Goal: Transaction & Acquisition: Purchase product/service

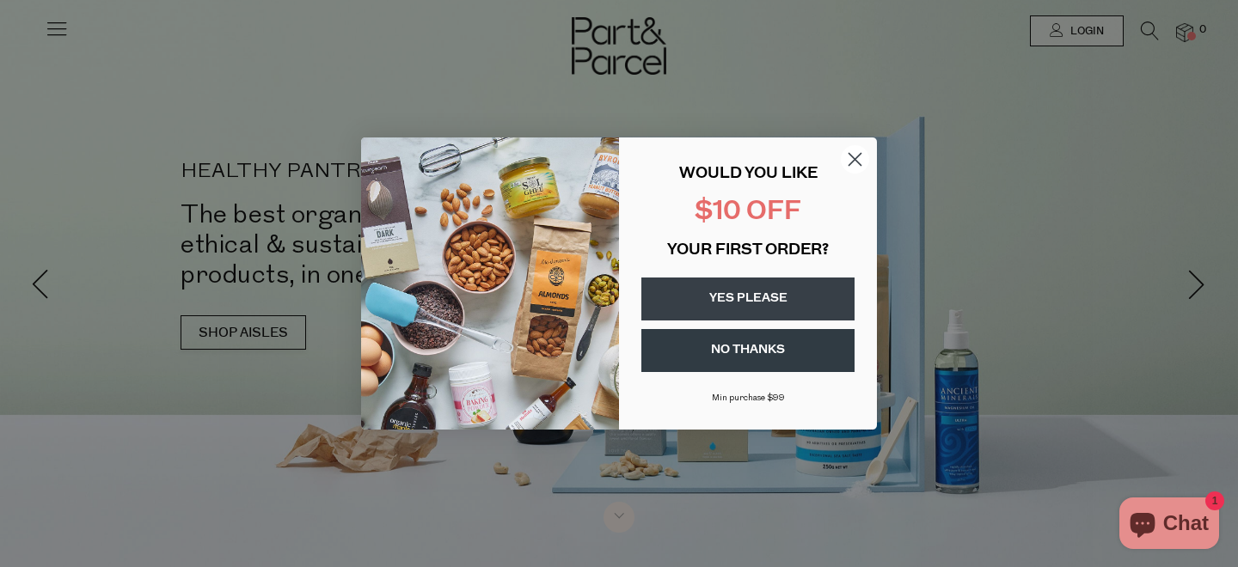
click at [858, 158] on circle "Close dialog" at bounding box center [855, 159] width 28 height 28
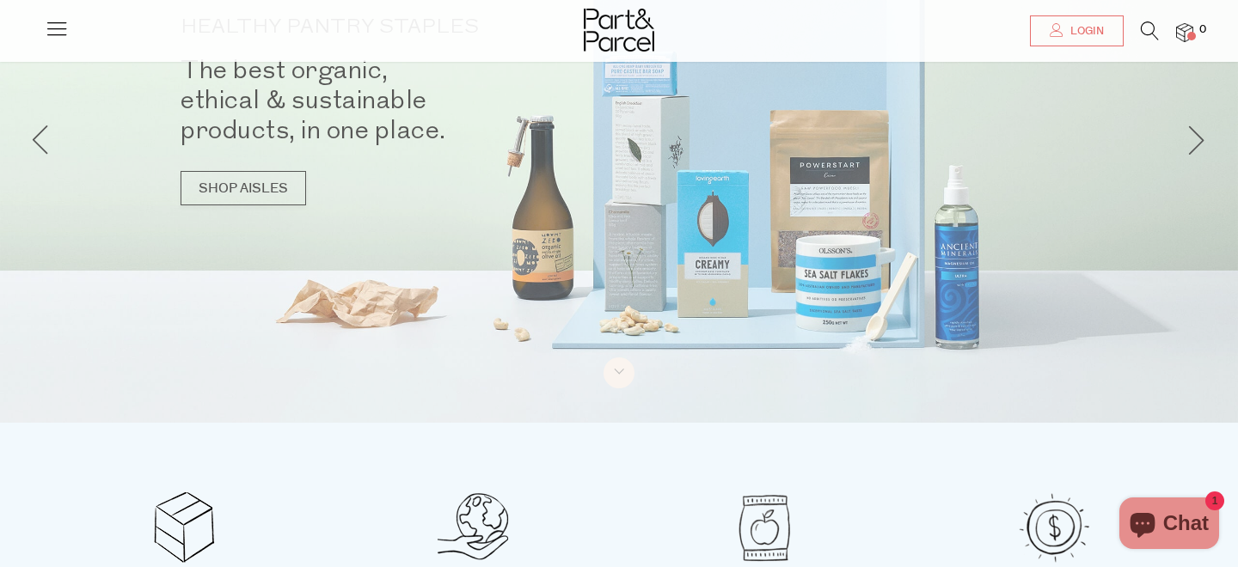
scroll to position [69, 0]
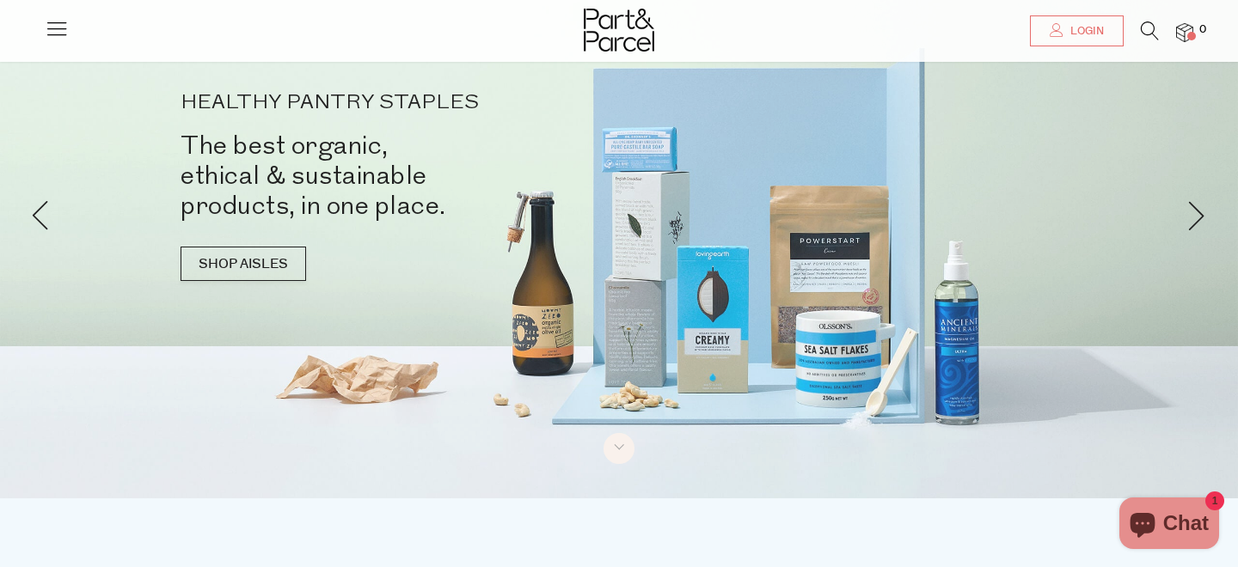
click at [1147, 28] on icon at bounding box center [1150, 30] width 18 height 19
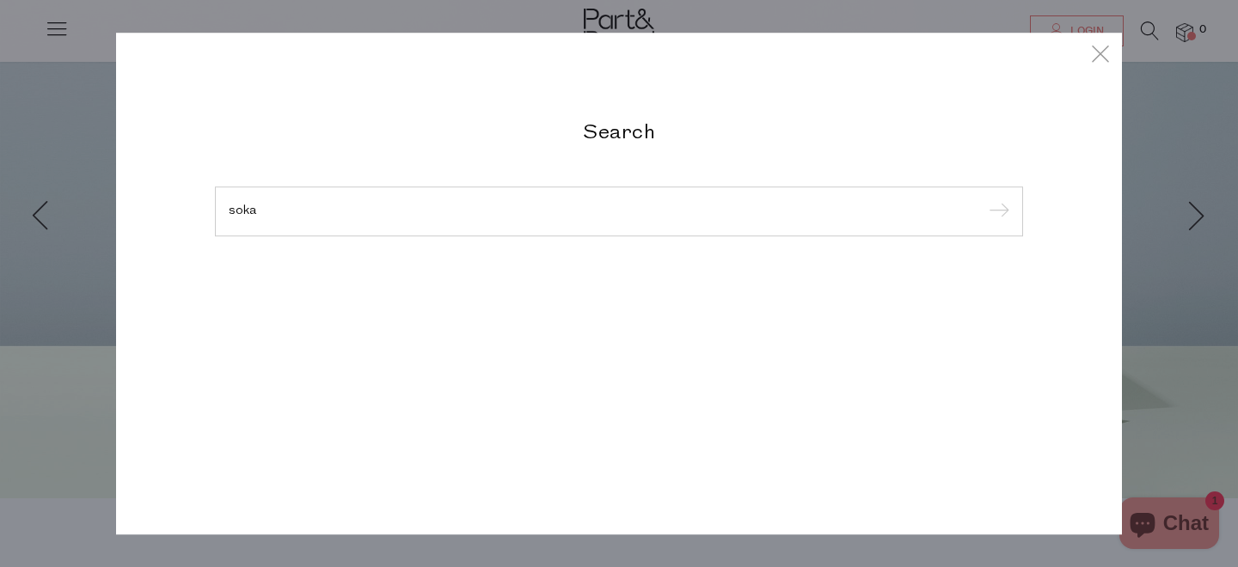
type input "soka"
click at [983, 199] on input "submit" at bounding box center [996, 212] width 26 height 26
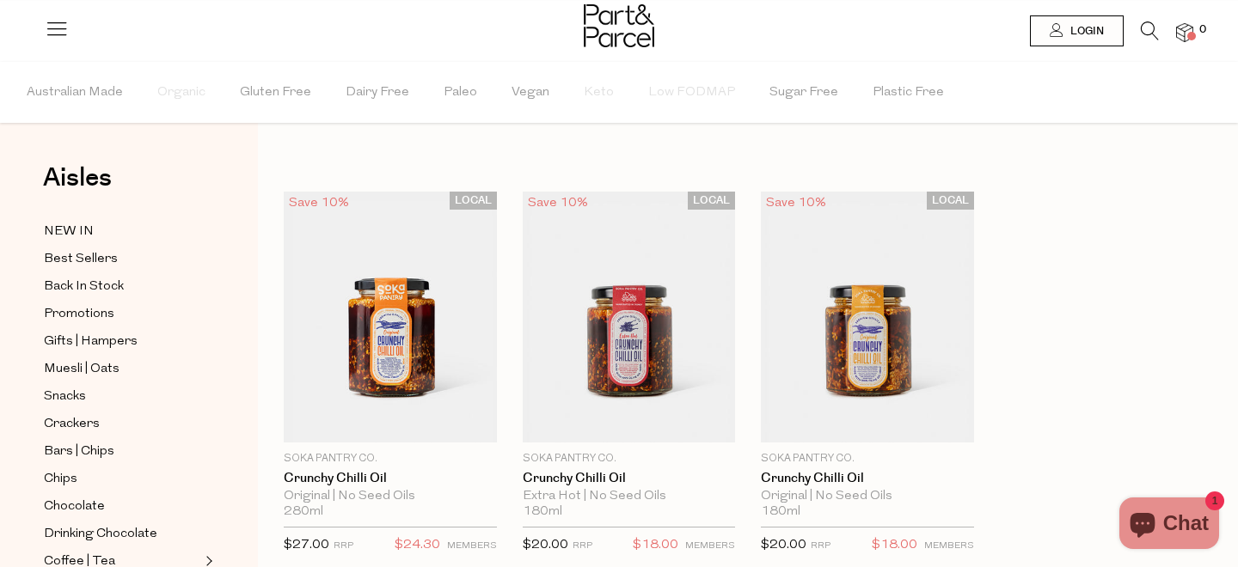
click at [1181, 30] on img at bounding box center [1184, 33] width 17 height 20
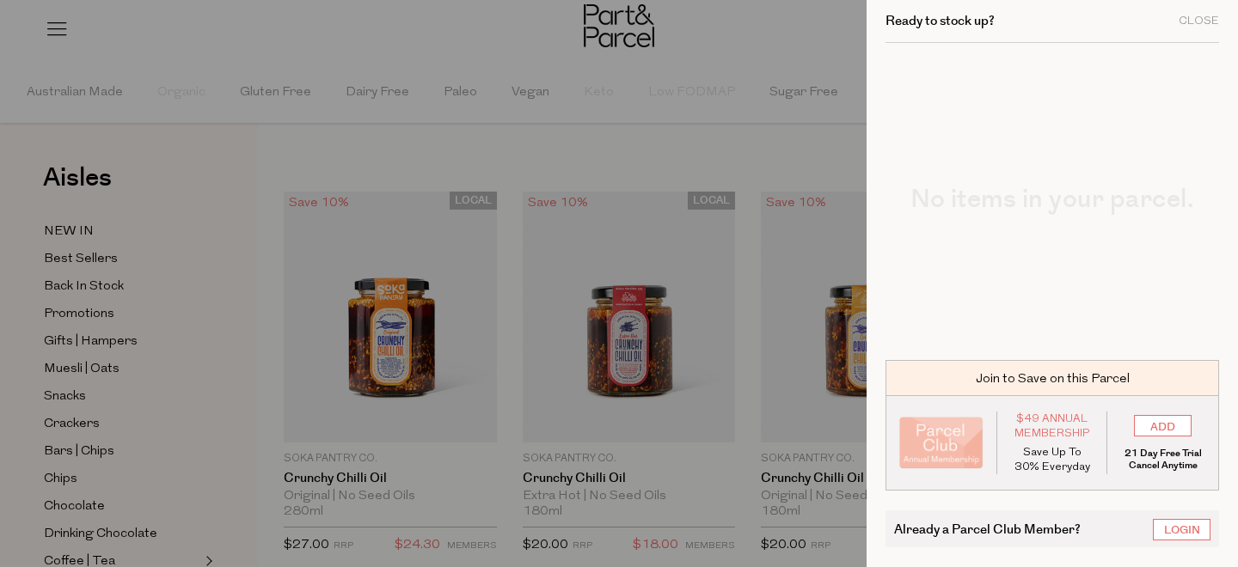
click at [790, 97] on div at bounding box center [619, 283] width 1238 height 567
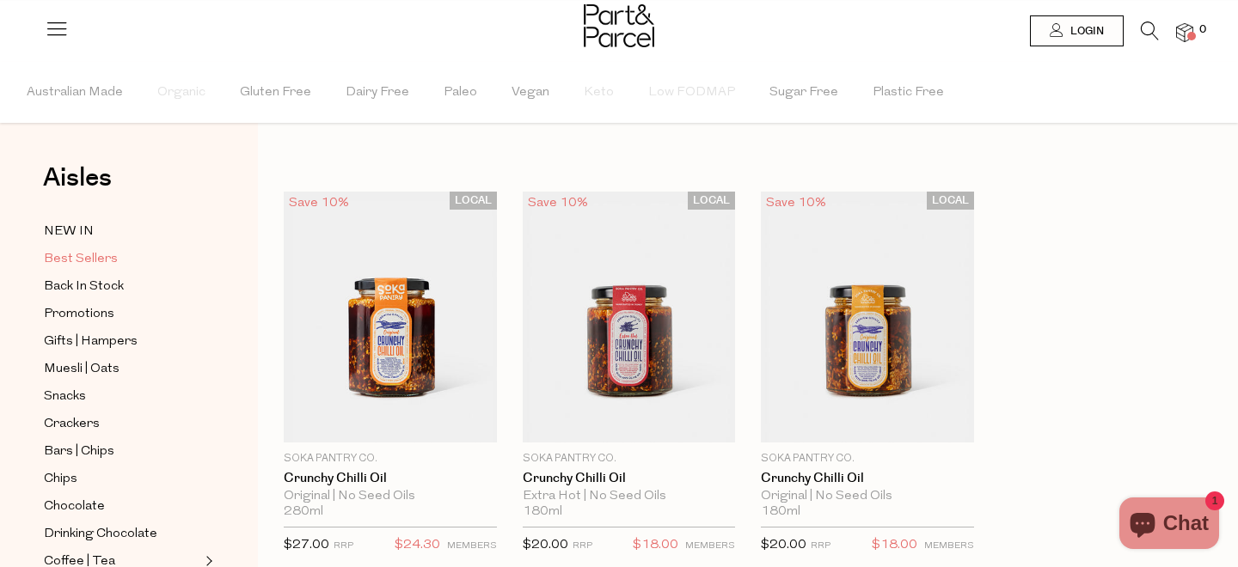
click at [109, 262] on span "Best Sellers" at bounding box center [81, 259] width 74 height 21
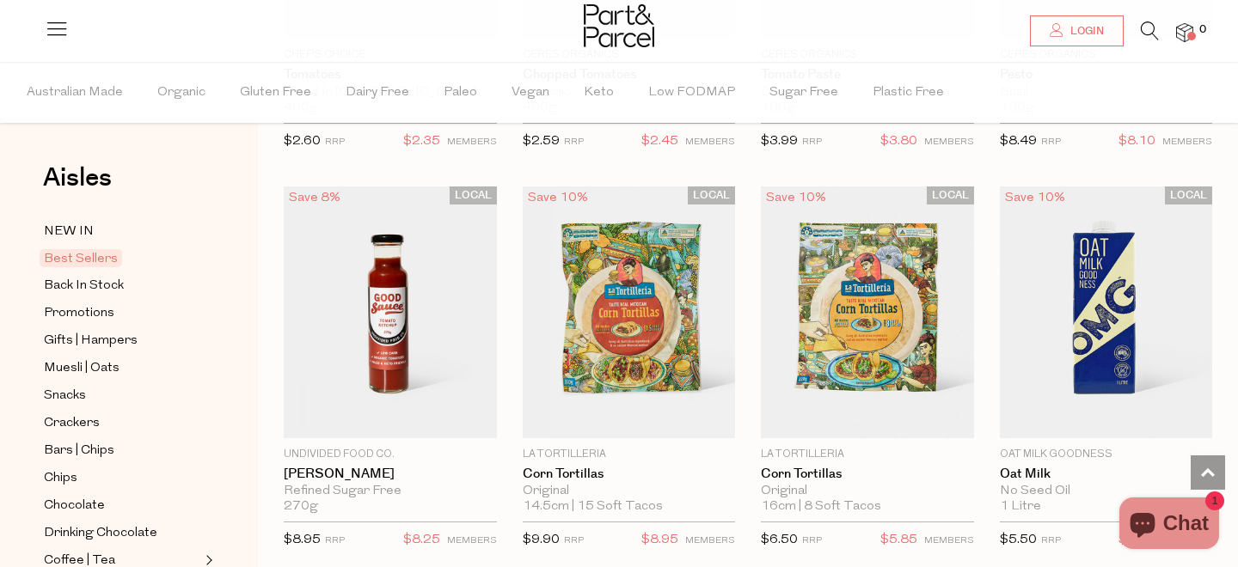
scroll to position [2871, 0]
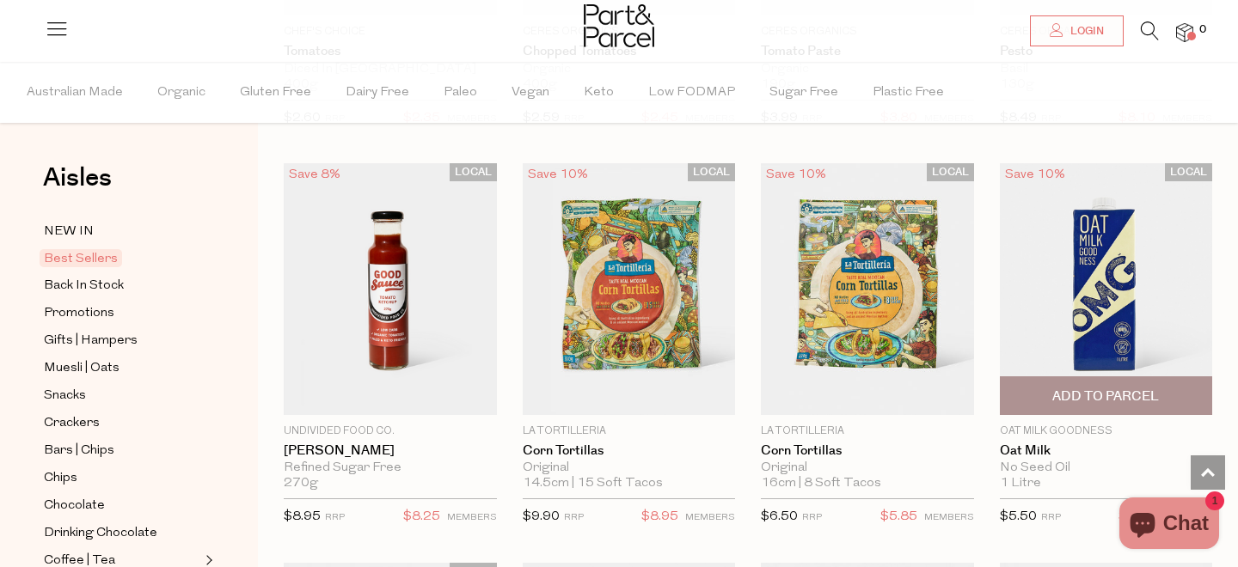
click at [1078, 212] on img at bounding box center [1106, 288] width 213 height 251
